Goal: Complete application form: Complete application form

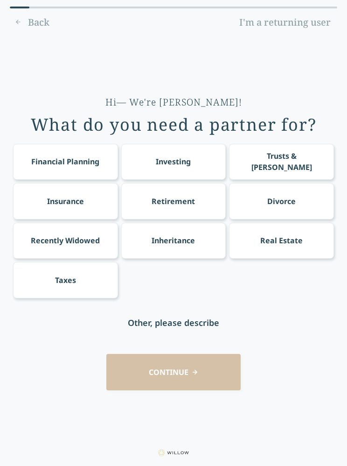
click at [200, 202] on div "Retirement" at bounding box center [173, 201] width 105 height 36
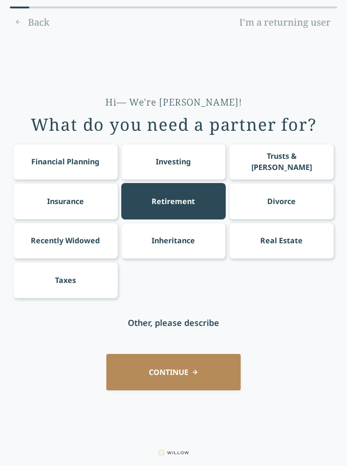
click at [218, 366] on button "CONTINUE" at bounding box center [173, 372] width 134 height 36
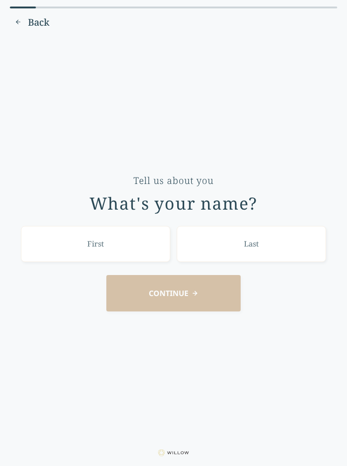
click at [115, 244] on input "text" at bounding box center [95, 244] width 149 height 36
type input "Mark"
click at [236, 244] on input "text" at bounding box center [251, 244] width 149 height 36
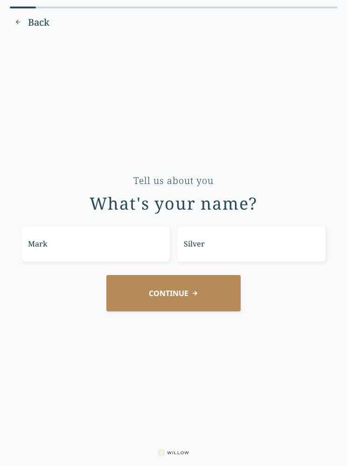
type input "Silver"
click at [205, 287] on button "CONTINUE" at bounding box center [173, 293] width 134 height 36
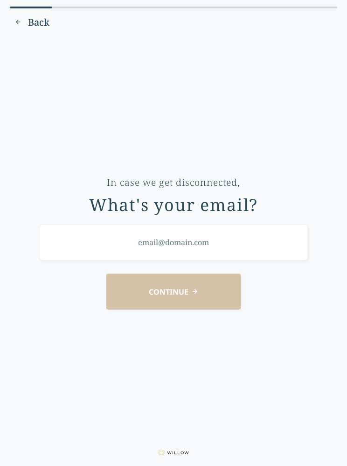
click at [187, 238] on input "email" at bounding box center [173, 242] width 269 height 36
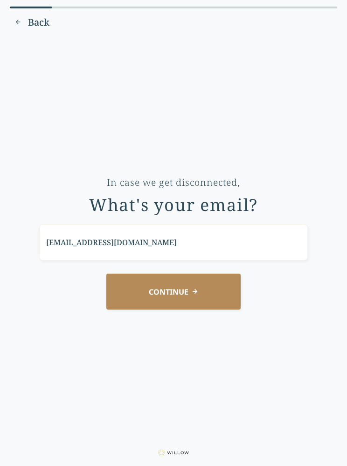
type input "[EMAIL_ADDRESS][DOMAIN_NAME]"
click at [196, 282] on button "CONTINUE" at bounding box center [173, 291] width 134 height 36
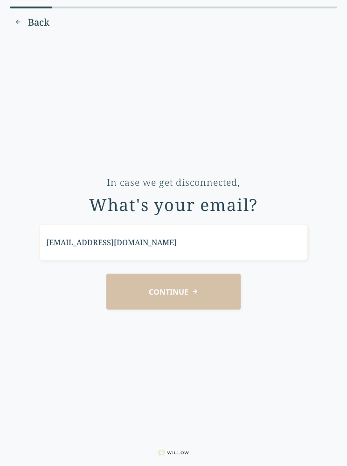
click at [190, 291] on div "CONTINUE" at bounding box center [173, 291] width 321 height 36
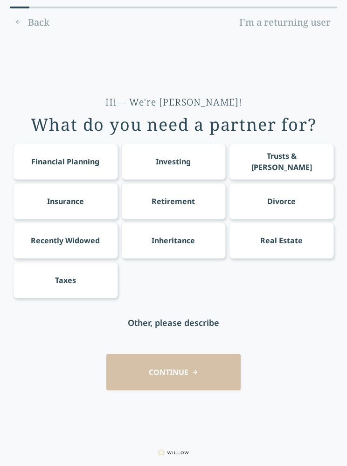
click at [181, 201] on div "Retirement" at bounding box center [173, 200] width 43 height 11
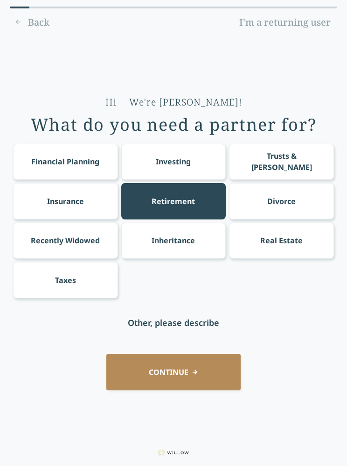
click at [201, 370] on button "CONTINUE" at bounding box center [173, 372] width 134 height 36
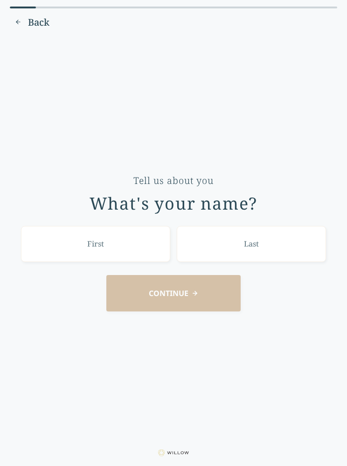
click at [107, 244] on input "text" at bounding box center [95, 244] width 149 height 36
type input "Mark"
click at [252, 238] on input "text" at bounding box center [251, 244] width 149 height 36
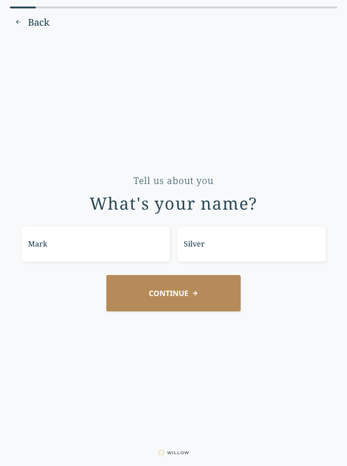
type input "Silver"
click at [199, 290] on button "CONTINUE" at bounding box center [173, 293] width 134 height 36
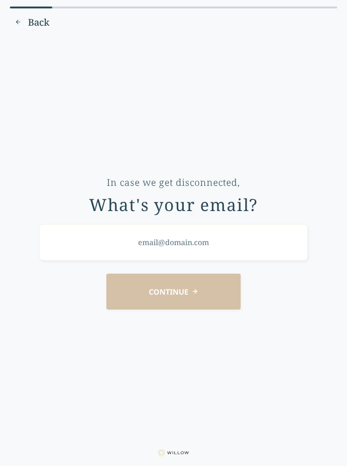
click at [167, 245] on input "email" at bounding box center [173, 242] width 269 height 36
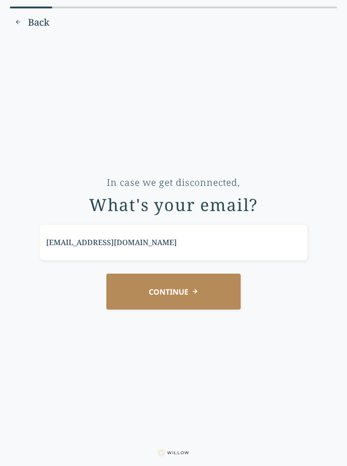
click at [109, 237] on input "[EMAIL_ADDRESS][DOMAIN_NAME]" at bounding box center [173, 242] width 269 height 36
click at [108, 243] on input "[EMAIL_ADDRESS][DOMAIN_NAME]" at bounding box center [173, 242] width 269 height 36
type input "[EMAIL_ADDRESS][DOMAIN_NAME]"
click at [182, 287] on button "CONTINUE" at bounding box center [173, 291] width 134 height 36
